Goal: Browse casually

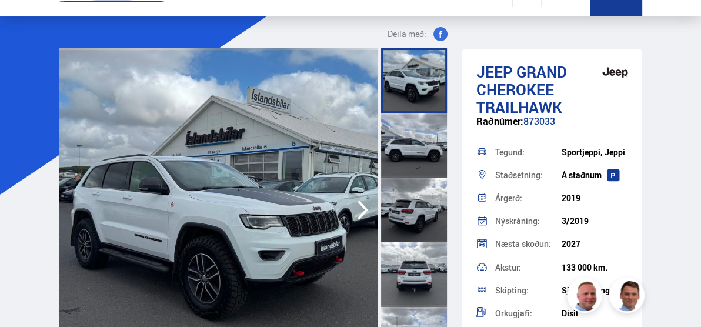
scroll to position [59, 0]
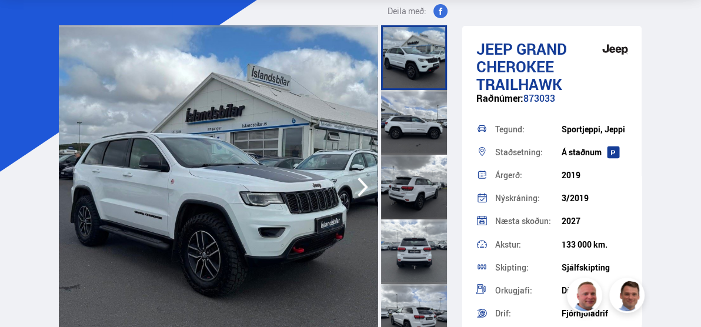
click at [360, 184] on icon "button" at bounding box center [363, 187] width 24 height 28
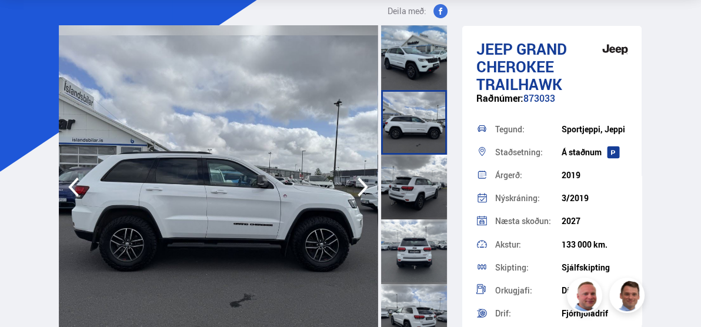
click at [360, 184] on icon "button" at bounding box center [363, 187] width 24 height 28
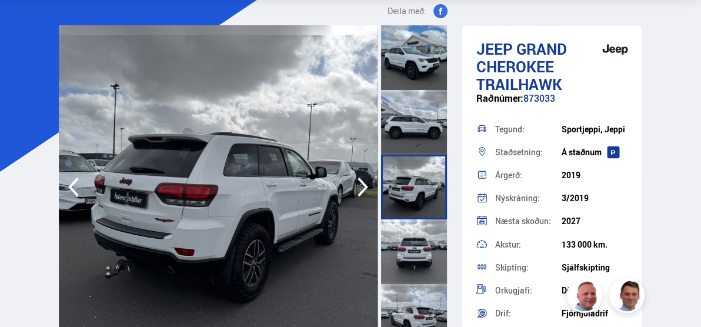
click at [360, 184] on icon "button" at bounding box center [363, 187] width 24 height 28
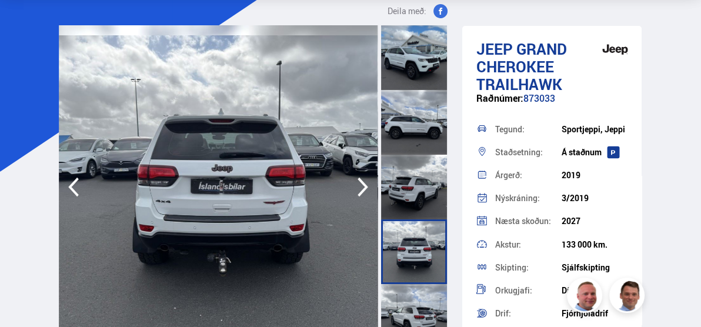
click at [360, 184] on icon "button" at bounding box center [363, 187] width 24 height 28
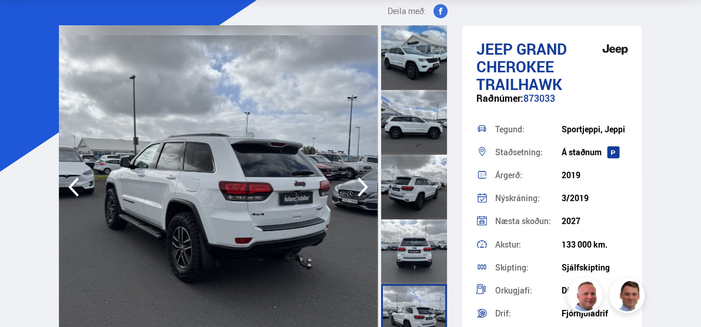
click at [360, 184] on icon "button" at bounding box center [363, 187] width 24 height 28
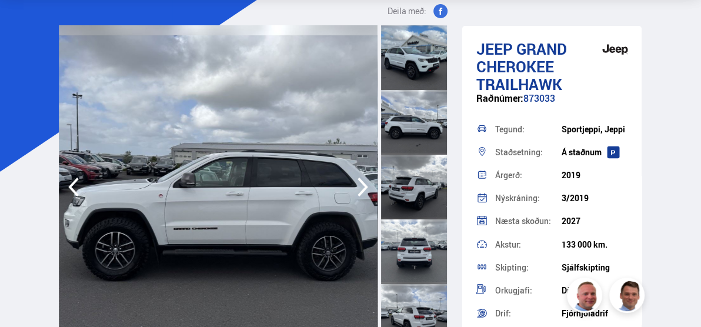
click at [360, 184] on icon "button" at bounding box center [363, 187] width 24 height 28
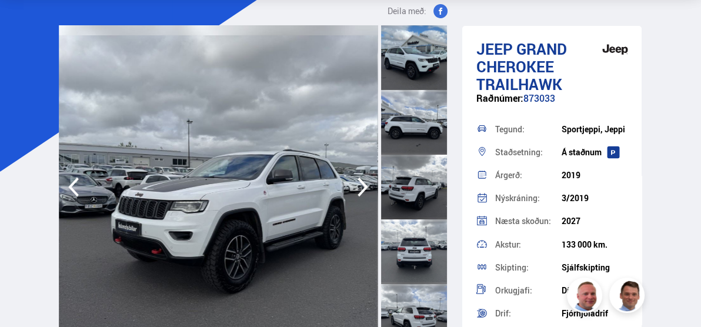
click at [360, 184] on icon "button" at bounding box center [363, 187] width 24 height 28
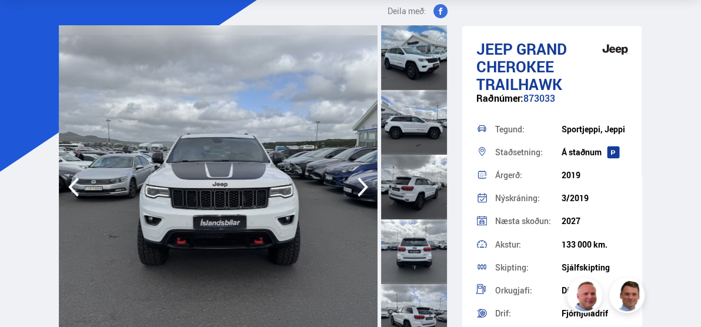
click at [360, 184] on icon "button" at bounding box center [363, 187] width 24 height 28
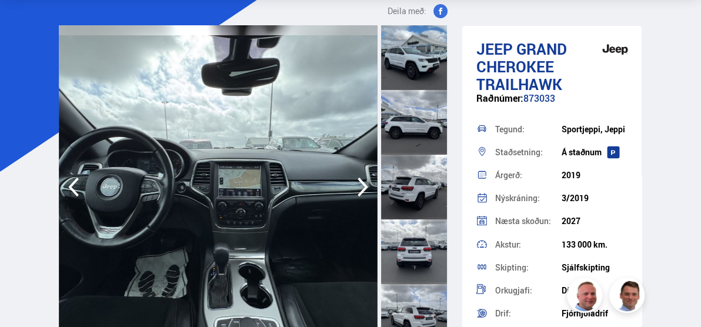
click at [360, 184] on icon "button" at bounding box center [363, 187] width 24 height 28
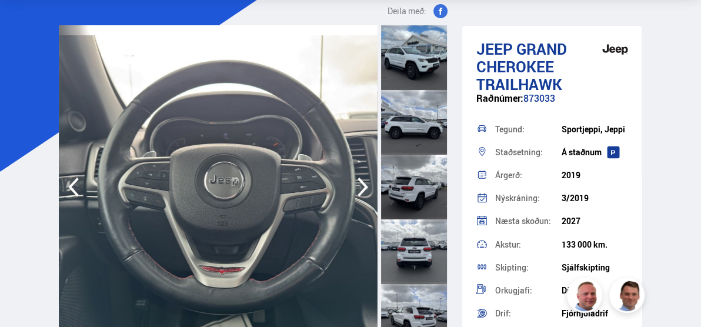
click at [360, 184] on icon "button" at bounding box center [363, 187] width 24 height 28
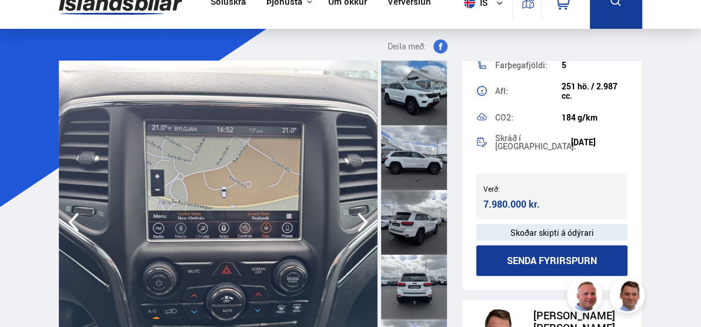
scroll to position [0, 0]
